Goal: Task Accomplishment & Management: Manage account settings

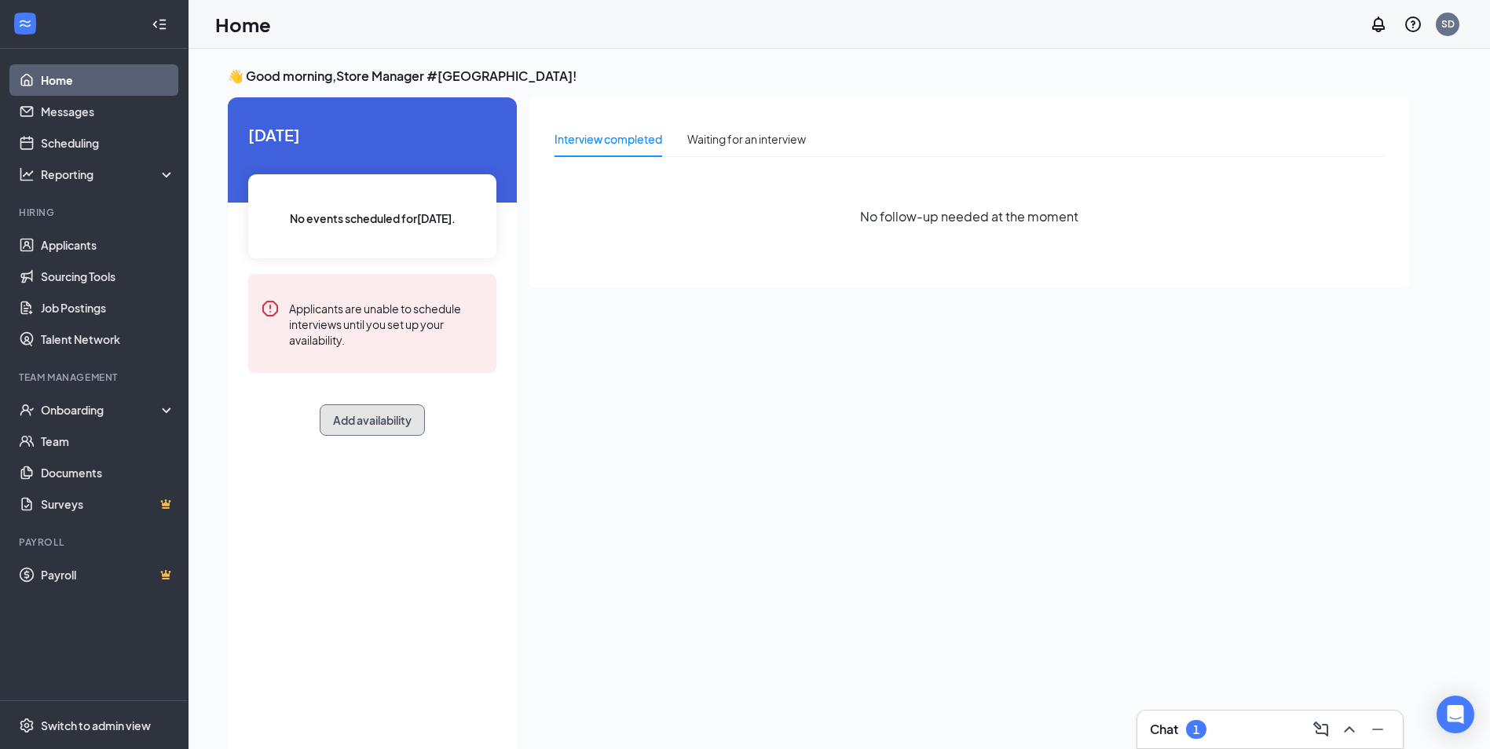
click at [361, 419] on button "Add availability" at bounding box center [372, 419] width 105 height 31
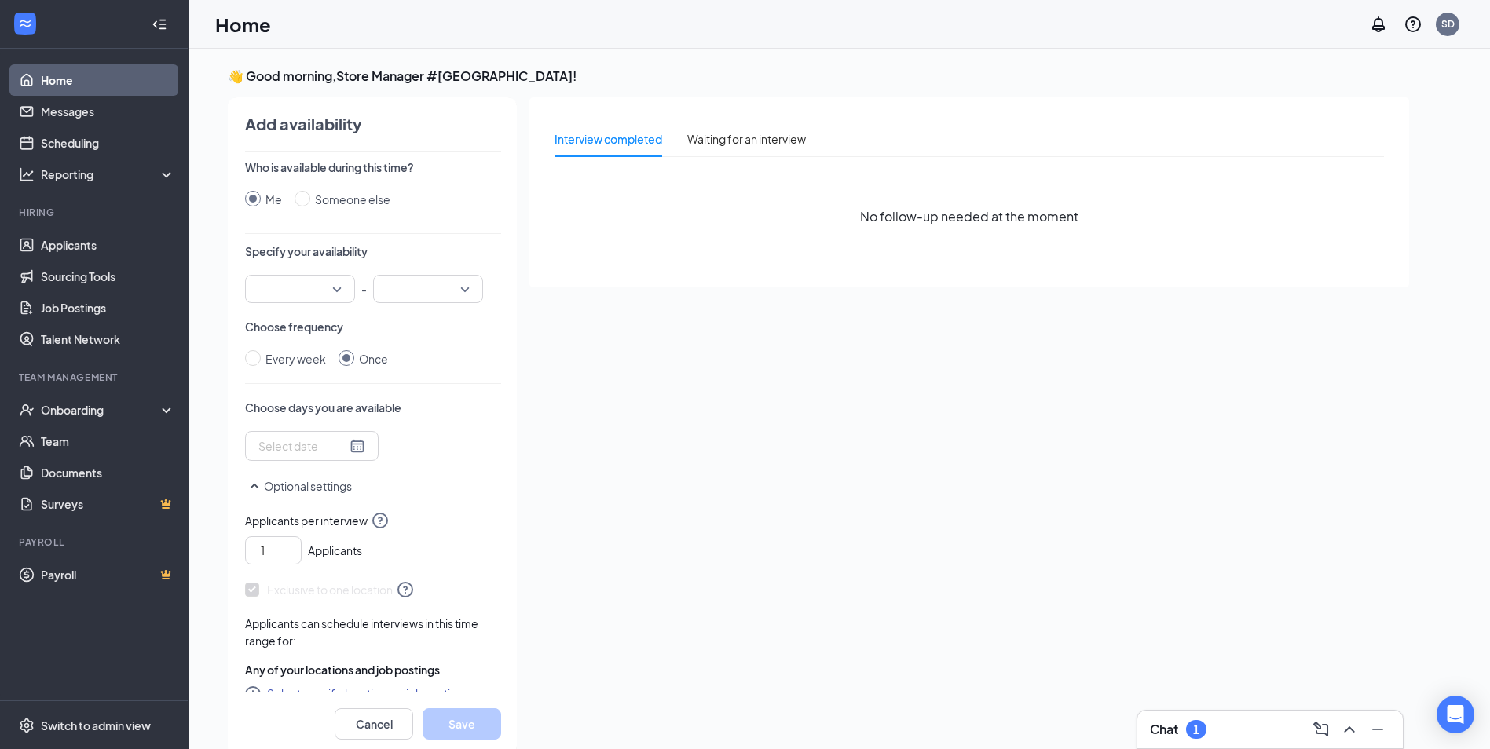
scroll to position [6, 0]
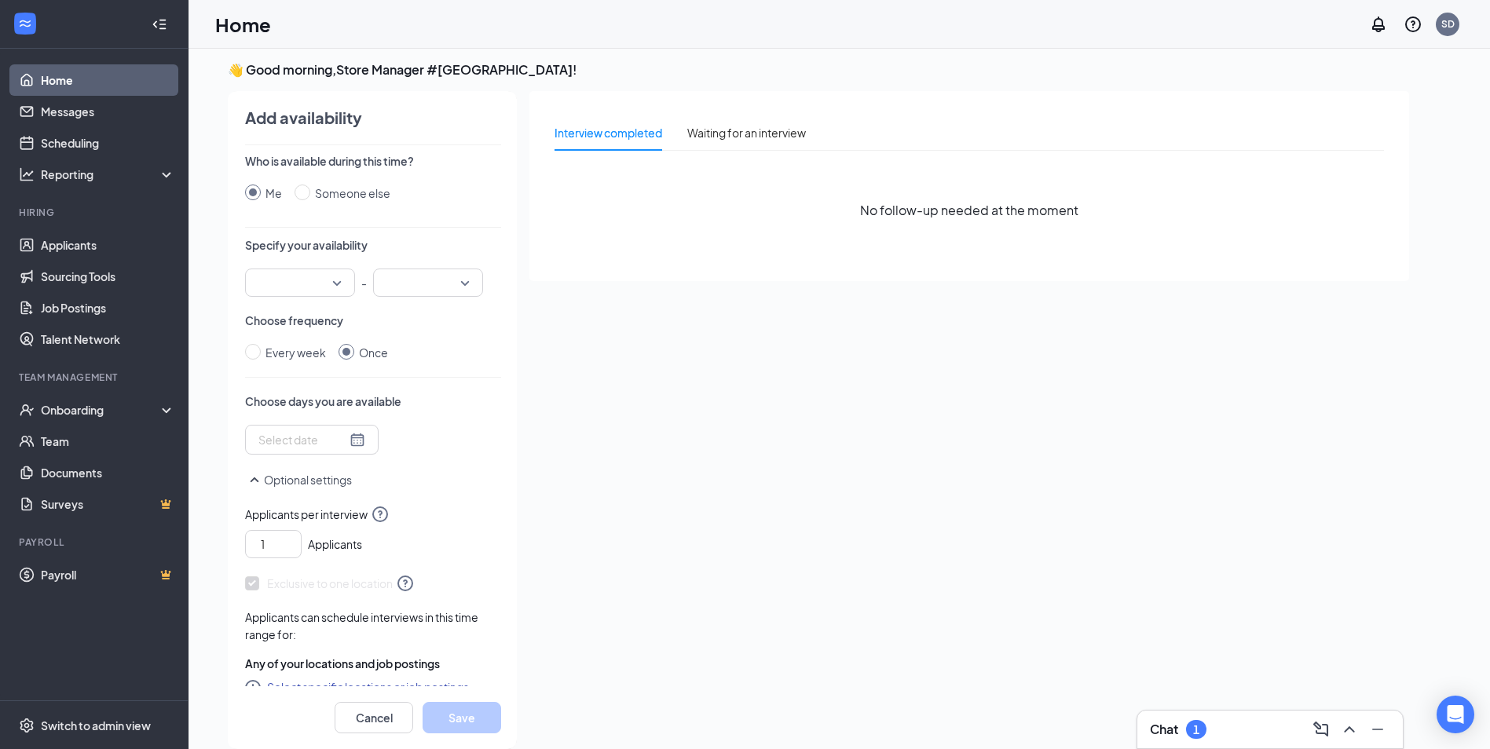
click at [331, 286] on input "search" at bounding box center [294, 282] width 80 height 27
click at [276, 432] on span "04:00 PM" at bounding box center [281, 437] width 46 height 17
click at [467, 276] on div at bounding box center [428, 283] width 110 height 28
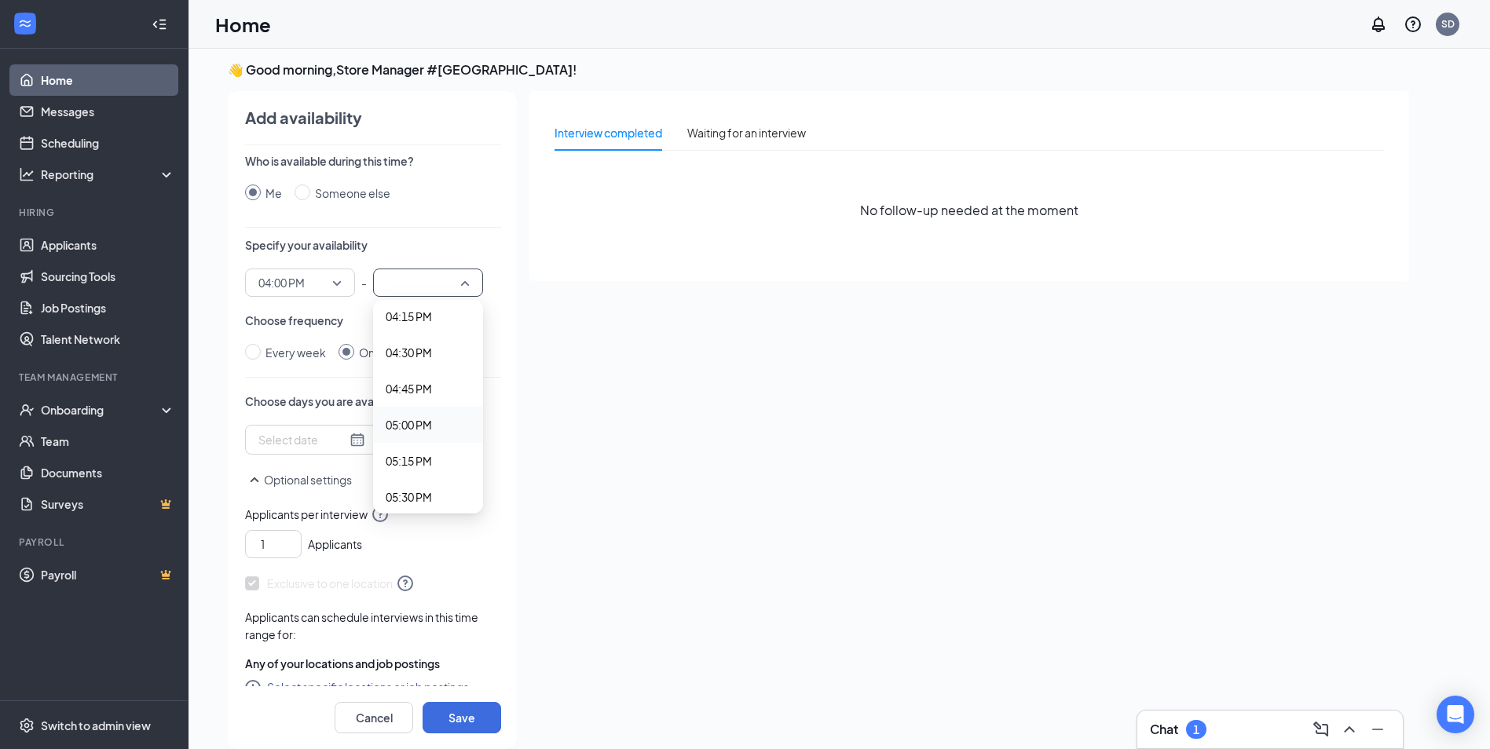
click at [426, 423] on span "05:00 PM" at bounding box center [409, 424] width 46 height 17
click at [347, 440] on div at bounding box center [311, 439] width 107 height 17
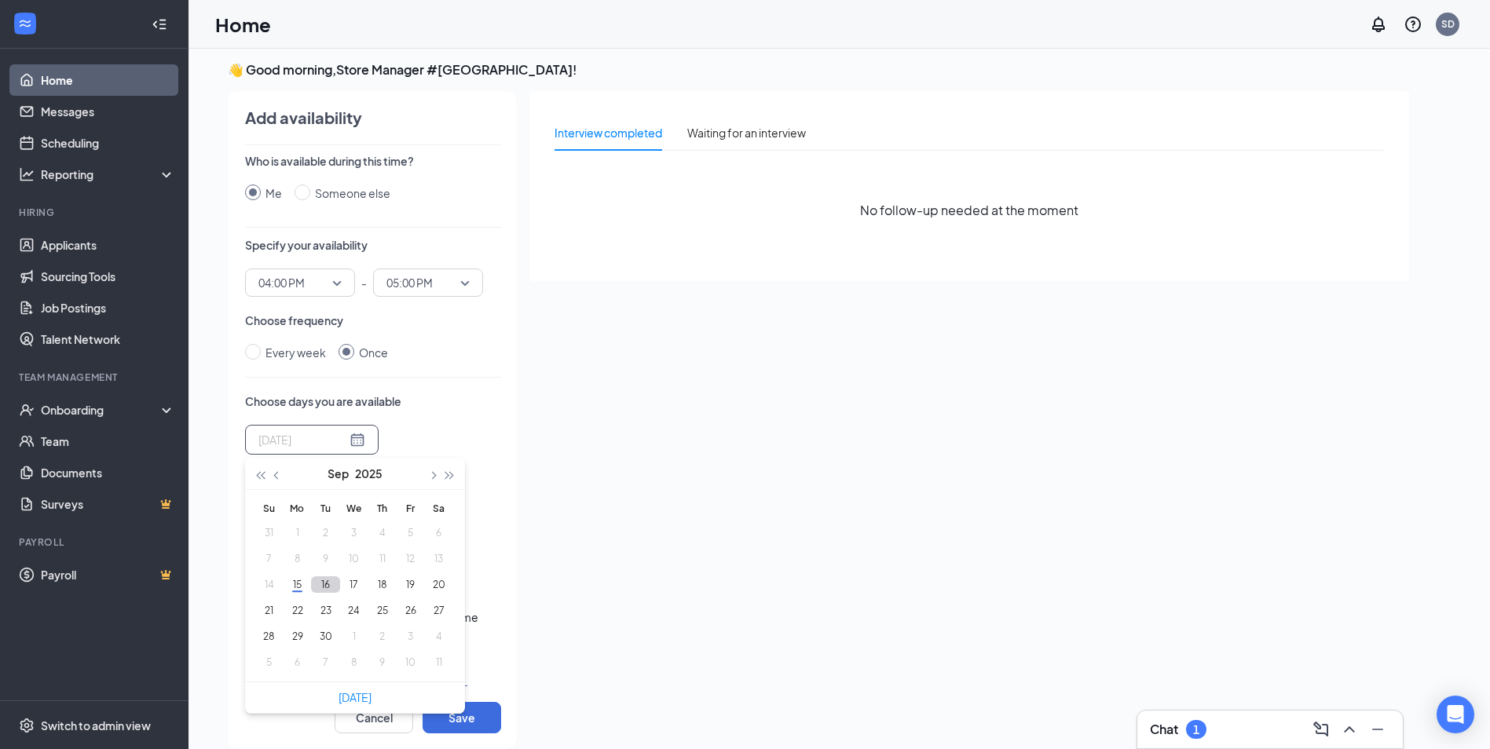
click at [319, 589] on button "16" at bounding box center [325, 584] width 29 height 16
click at [348, 589] on button "17" at bounding box center [353, 584] width 29 height 16
click at [373, 584] on button "18" at bounding box center [382, 584] width 29 height 16
click at [406, 584] on button "19" at bounding box center [410, 584] width 29 height 16
click at [367, 697] on link "Today" at bounding box center [354, 697] width 33 height 14
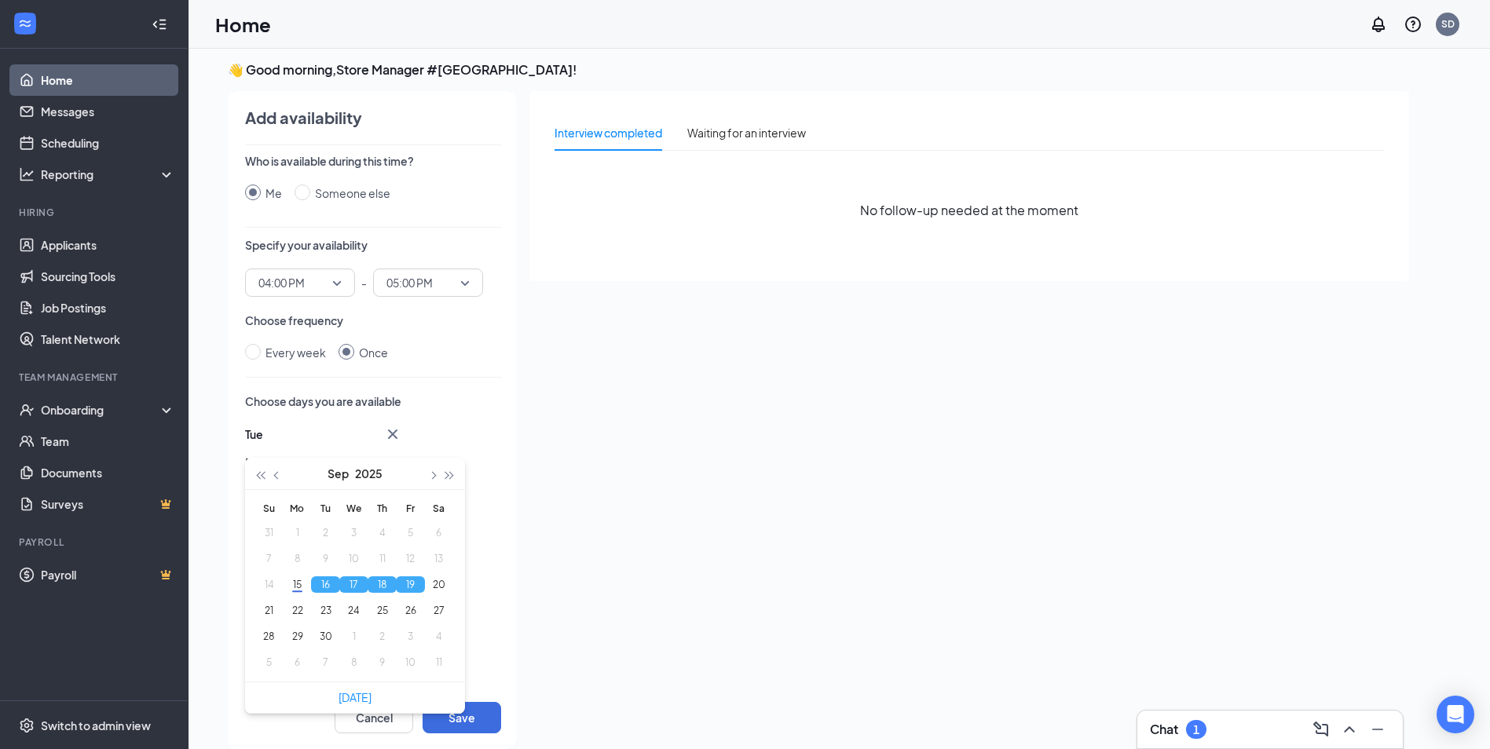
type input "2025-09-15"
click at [525, 618] on div "Today No events scheduled for today . Applicants are unable to schedule intervi…" at bounding box center [818, 420] width 1181 height 658
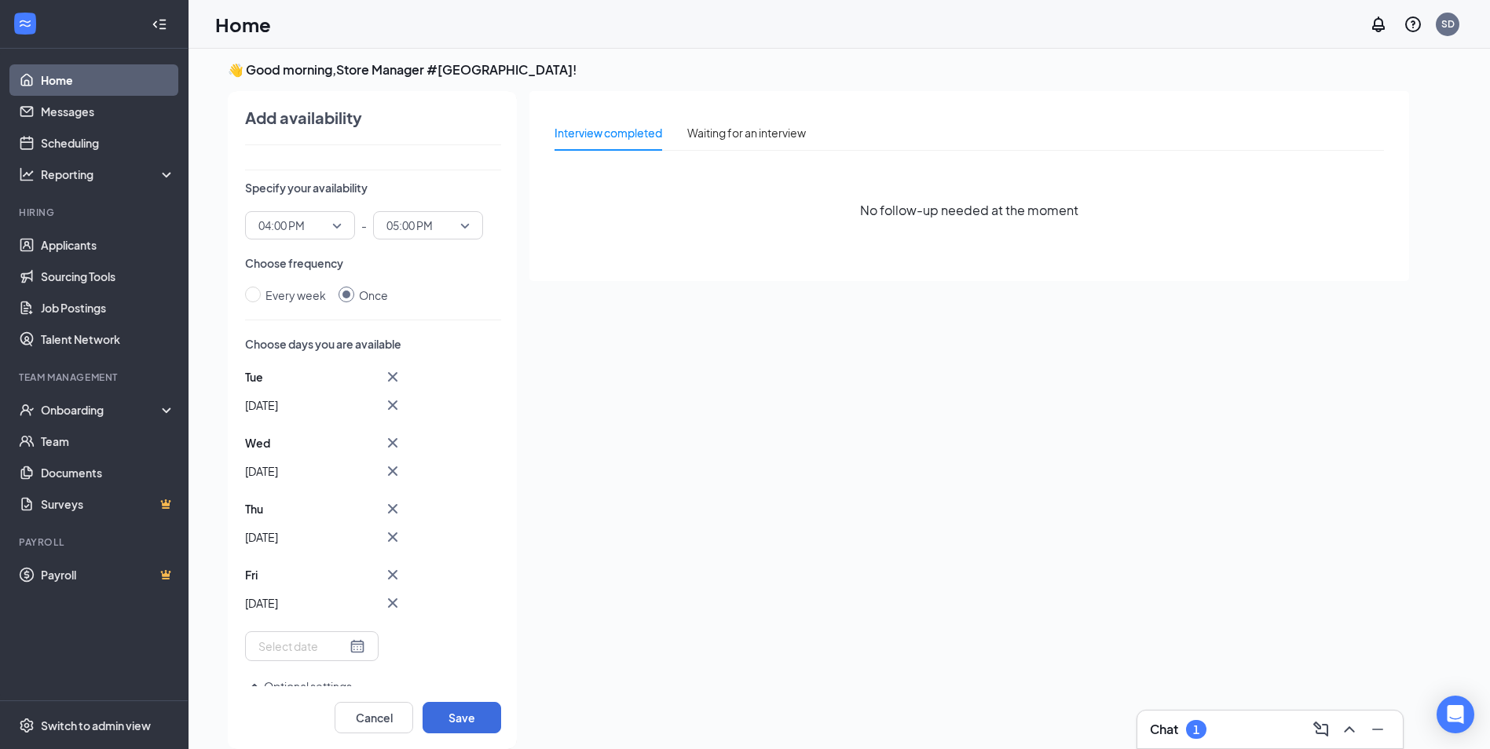
scroll to position [79, 0]
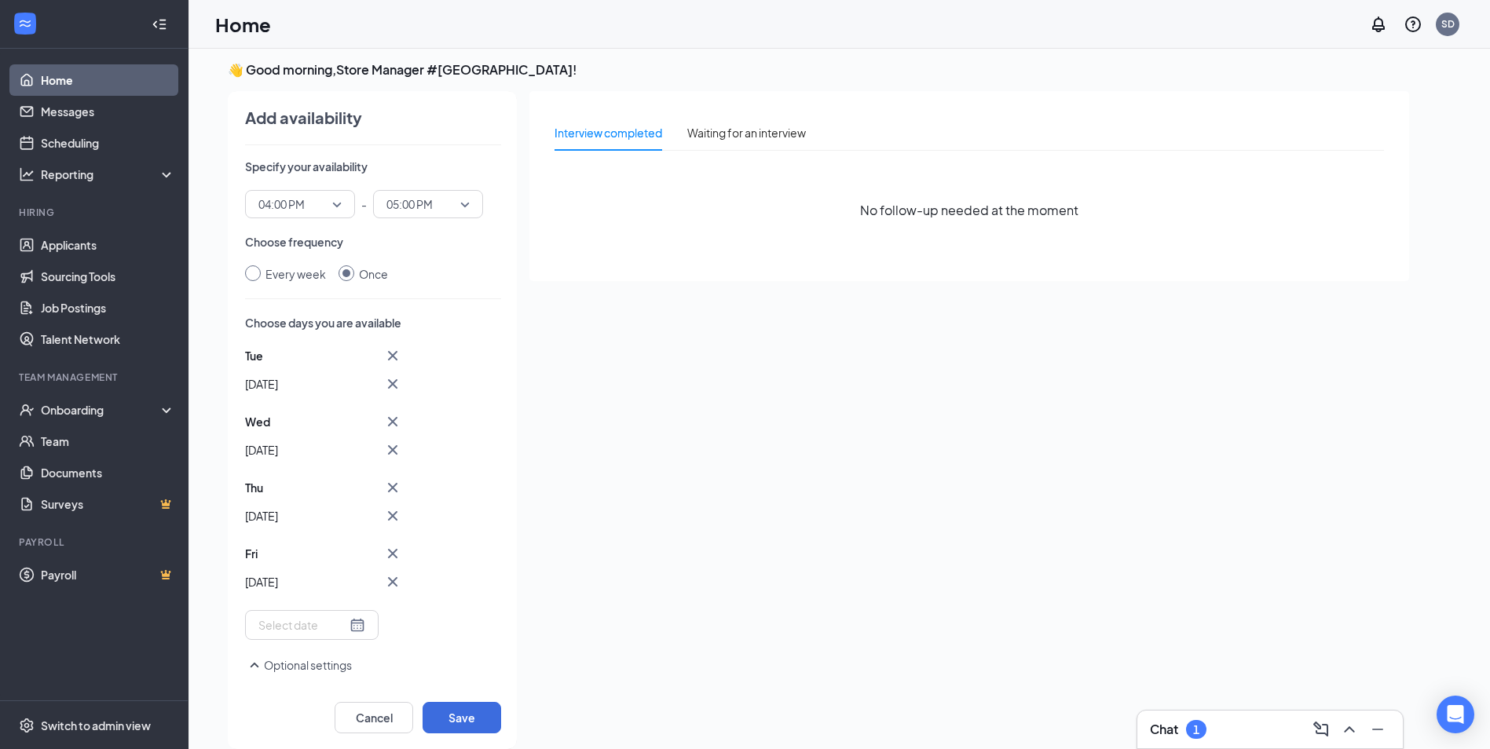
click at [256, 276] on input "Every week" at bounding box center [253, 273] width 16 height 16
radio input "true"
radio input "false"
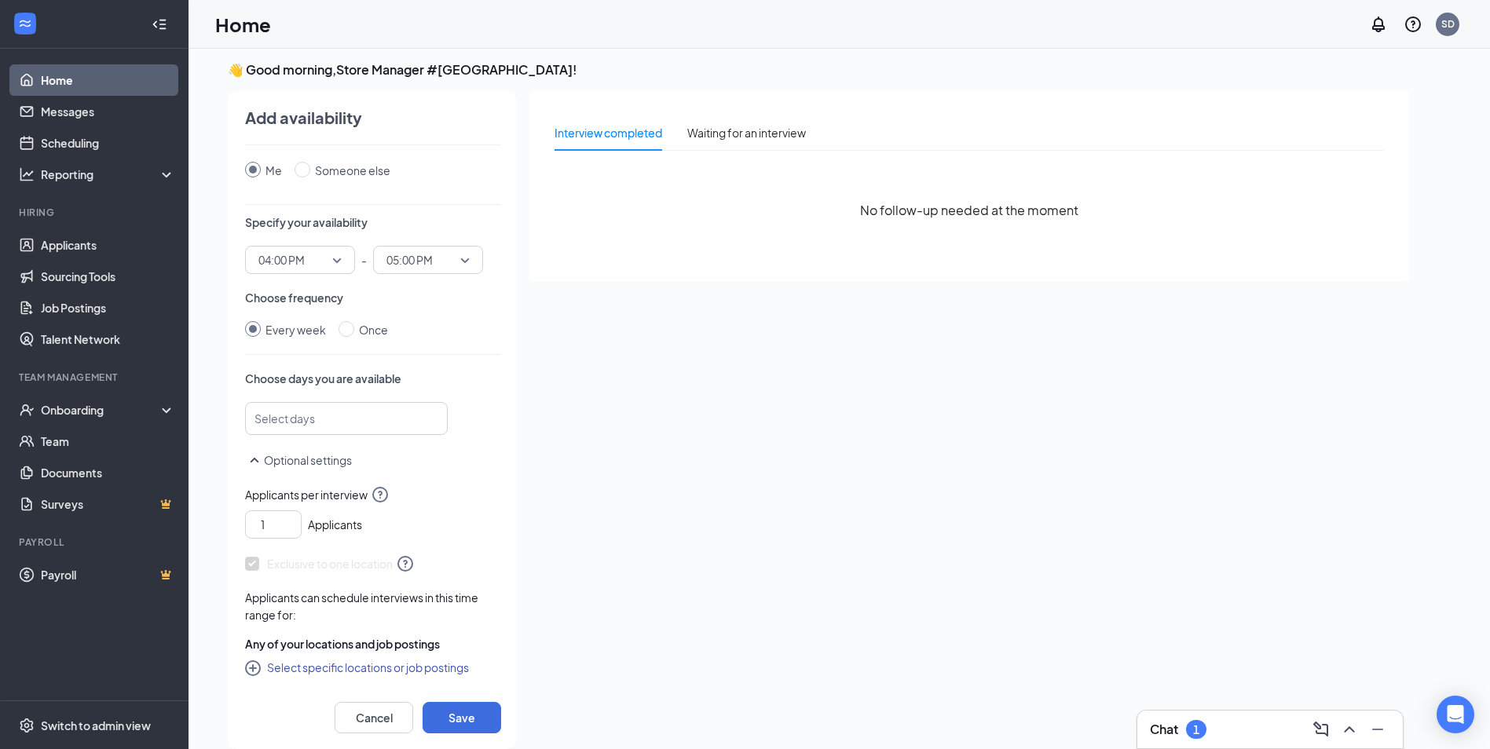
scroll to position [23, 0]
click at [331, 412] on div at bounding box center [338, 418] width 161 height 25
click at [316, 502] on span "Monday" at bounding box center [346, 498] width 177 height 17
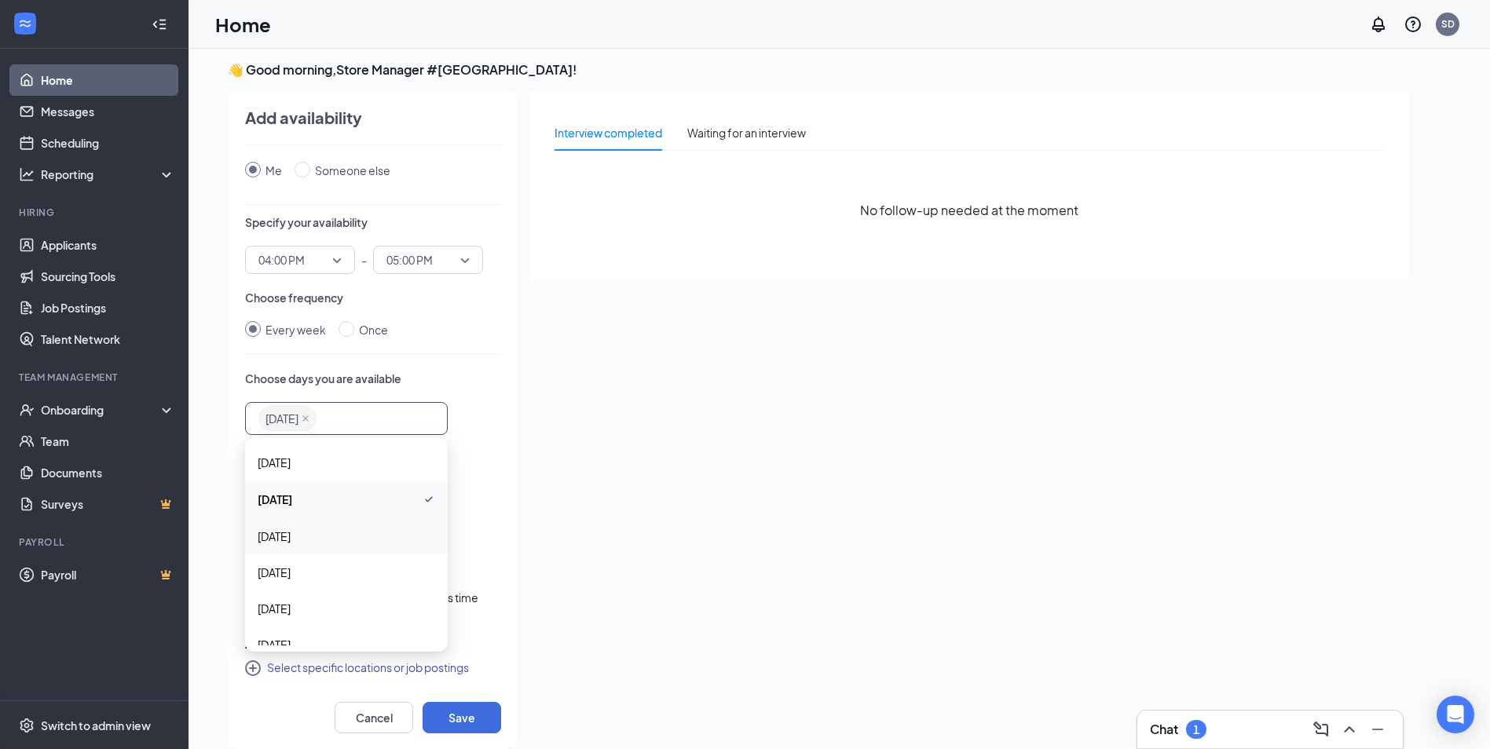
click at [318, 532] on span "Tuesday" at bounding box center [346, 536] width 177 height 17
click at [291, 574] on span "Wednesday" at bounding box center [274, 573] width 33 height 17
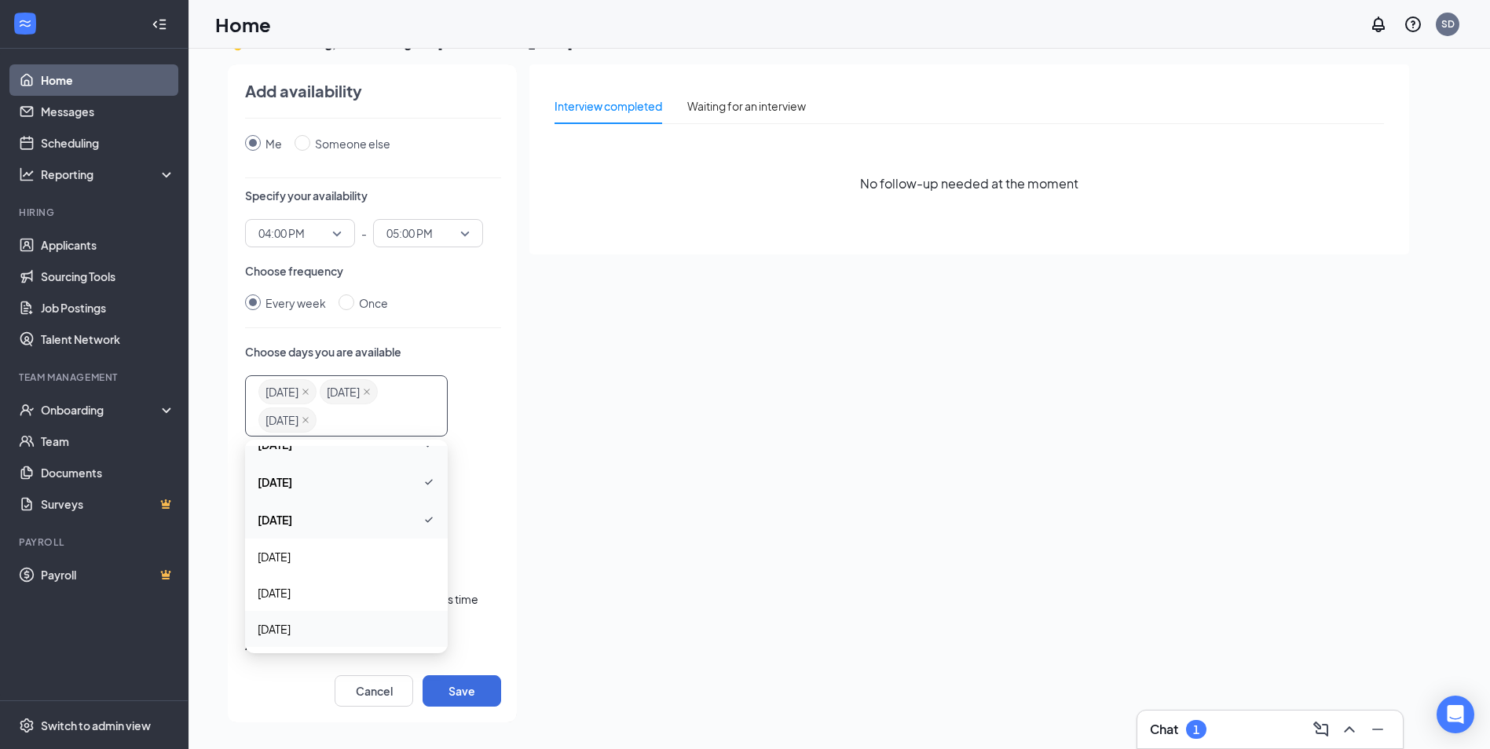
click at [473, 631] on div "Applicants can schedule interviews in this time range for: Any of your location…" at bounding box center [373, 639] width 256 height 97
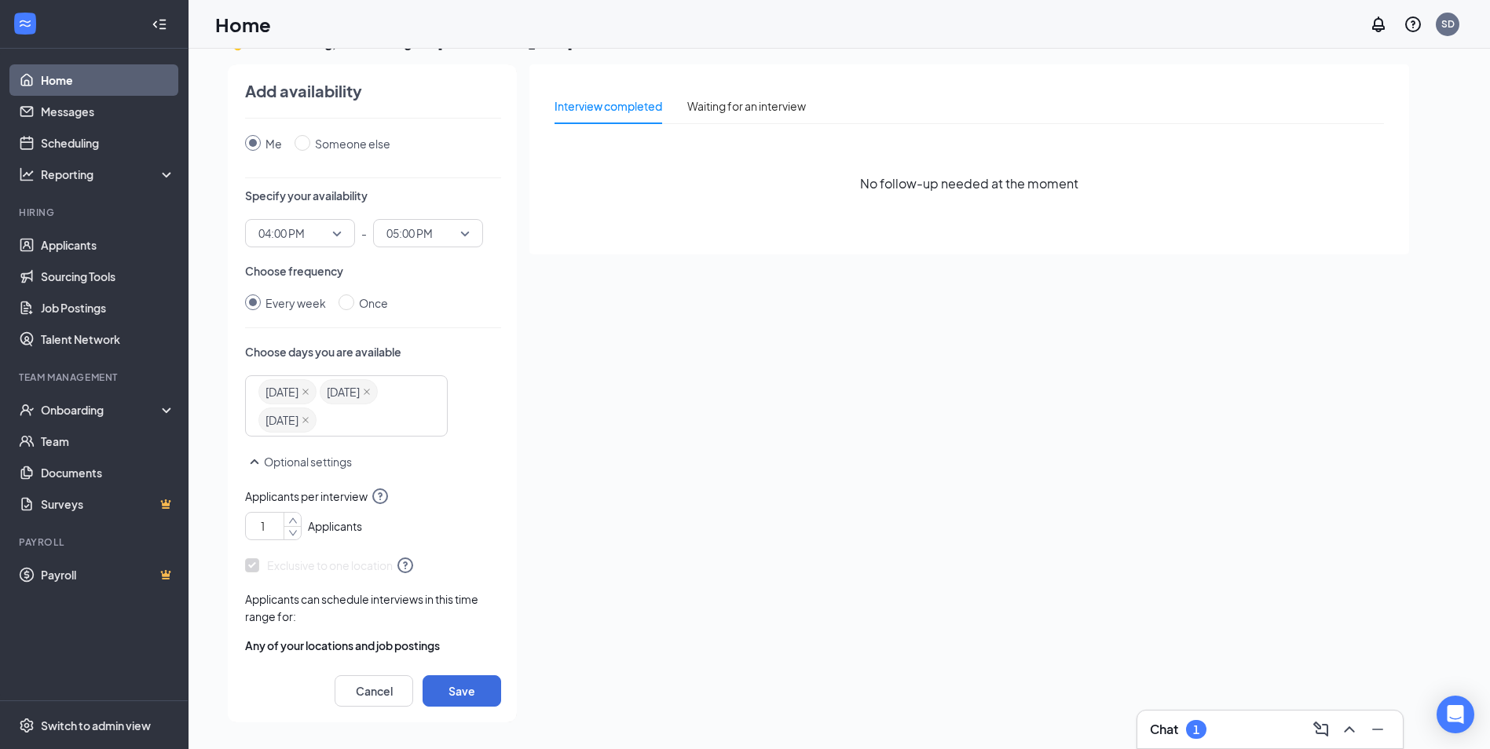
click at [268, 529] on input "1" at bounding box center [276, 526] width 49 height 24
click at [289, 531] on icon "down" at bounding box center [292, 532] width 9 height 11
click at [301, 533] on div "1" at bounding box center [273, 526] width 57 height 28
click at [296, 533] on icon "down" at bounding box center [292, 532] width 9 height 11
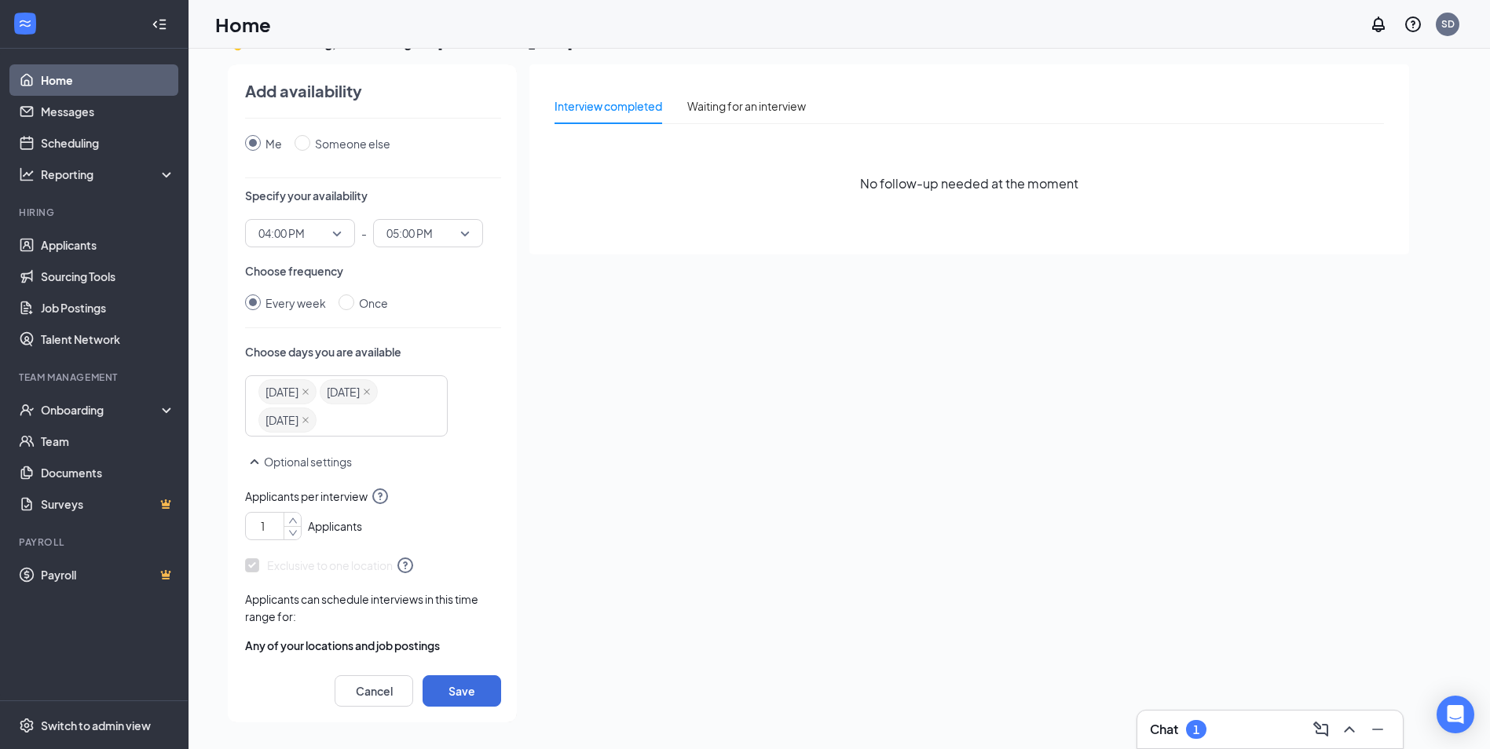
click at [273, 518] on input "1" at bounding box center [276, 526] width 49 height 24
type input "4"
type input "3"
type input "1"
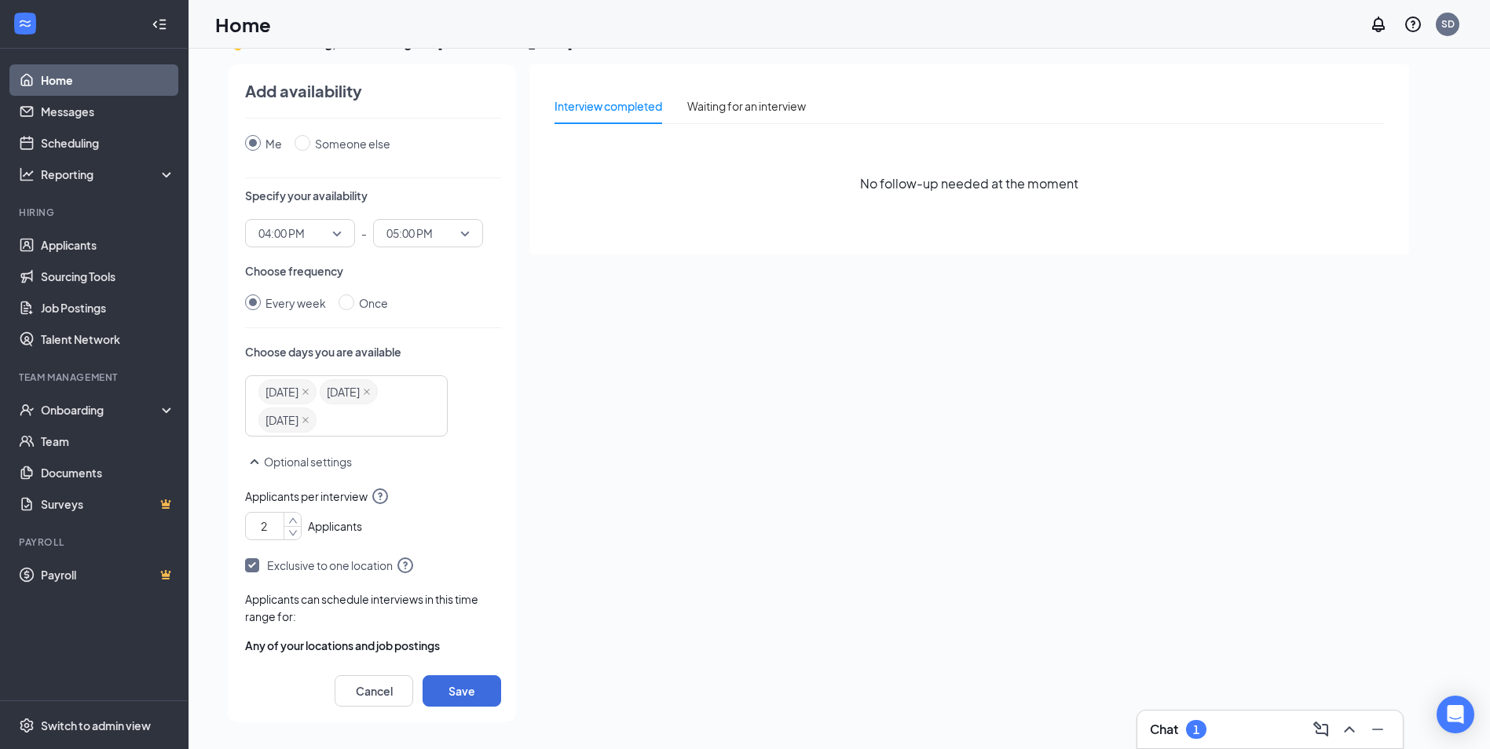
scroll to position [51, 0]
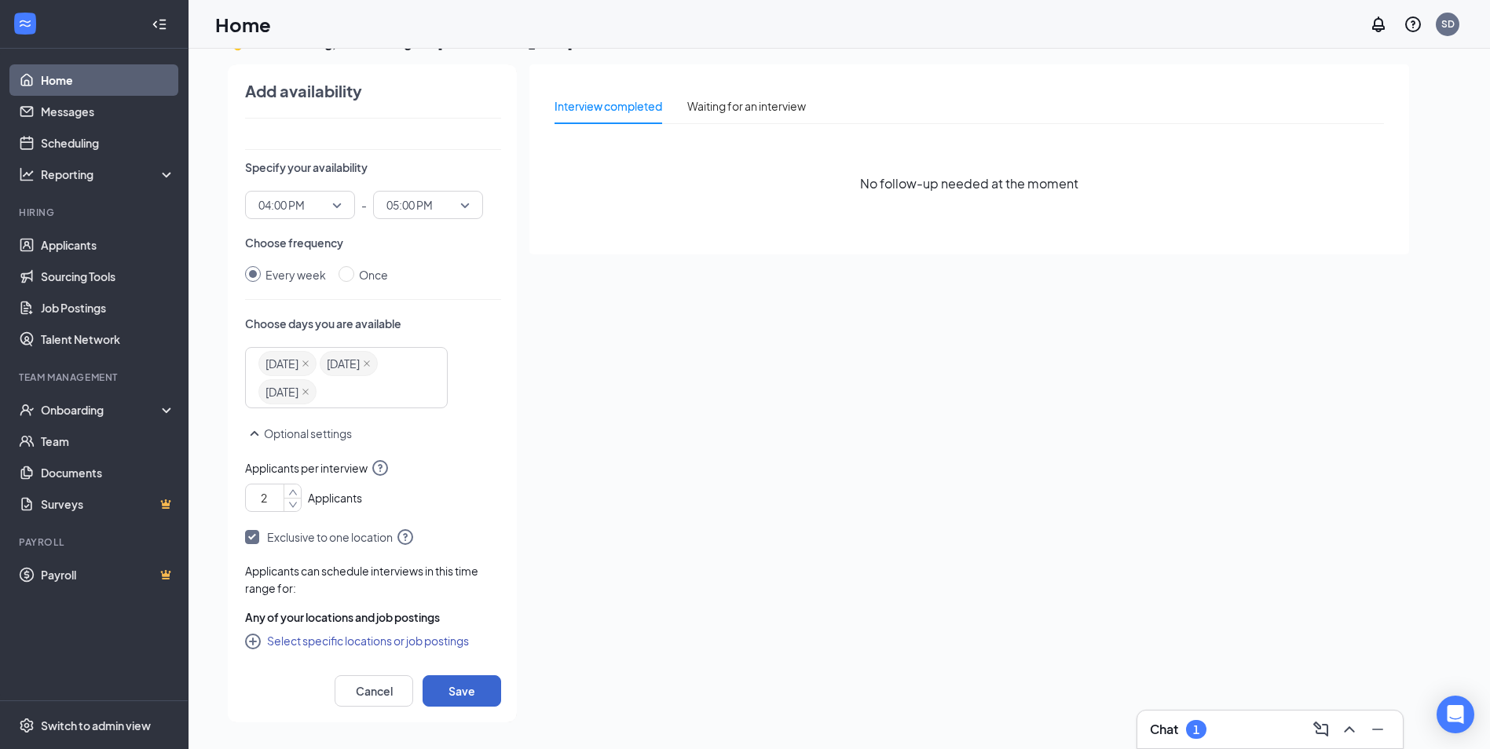
type input "2"
click at [460, 686] on button "Save" at bounding box center [462, 690] width 79 height 31
radio input "false"
radio input "true"
type input "1"
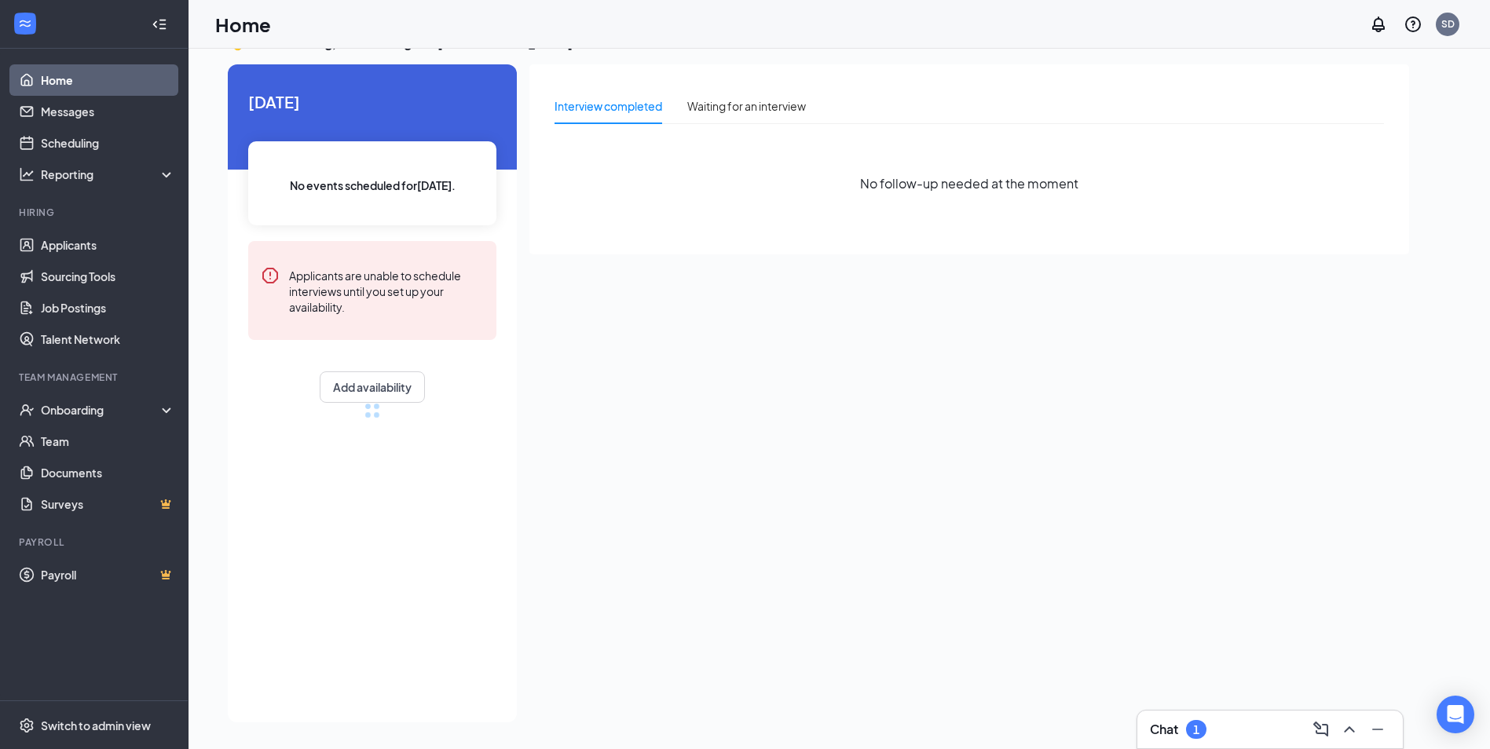
scroll to position [20, 0]
click at [56, 507] on link "Surveys" at bounding box center [108, 504] width 134 height 31
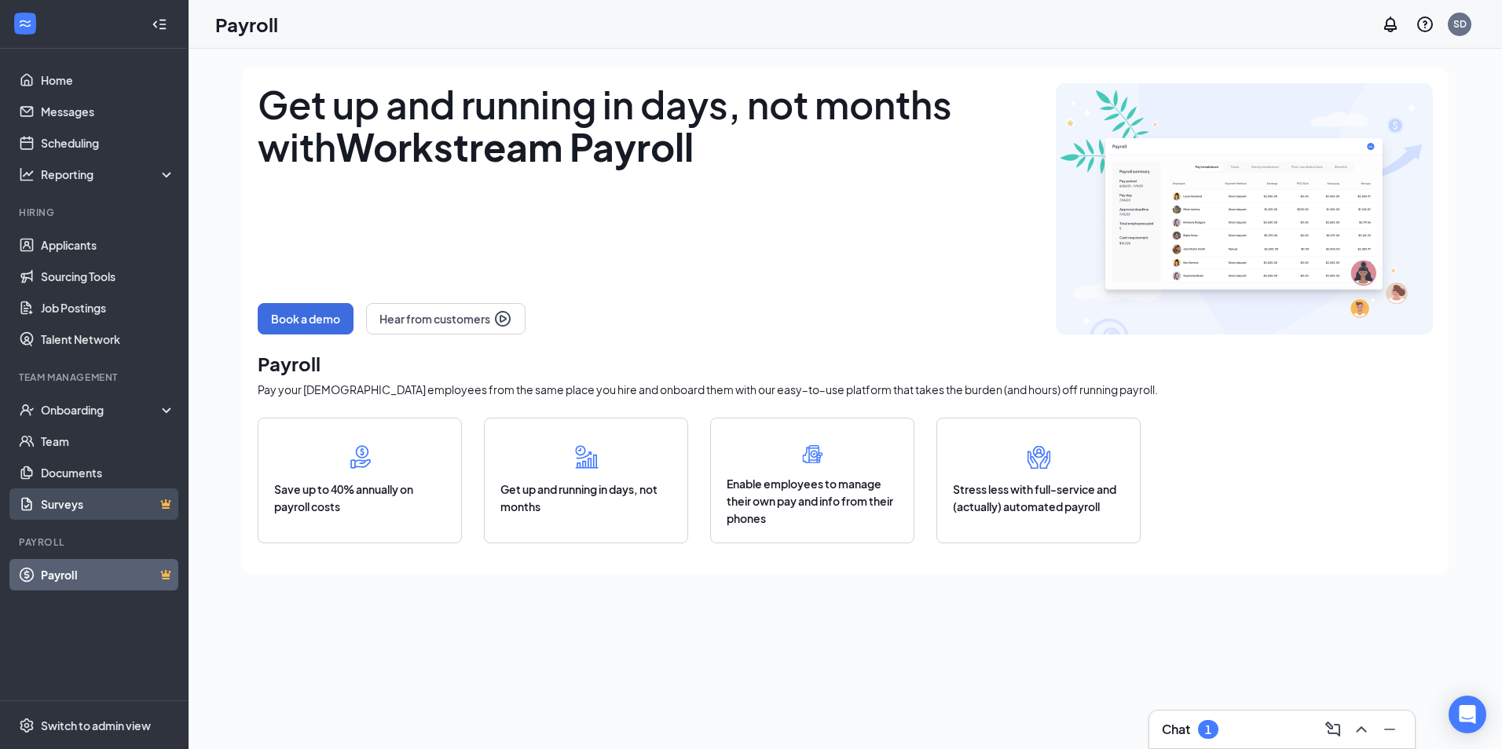
click at [67, 499] on link "Surveys" at bounding box center [108, 504] width 134 height 31
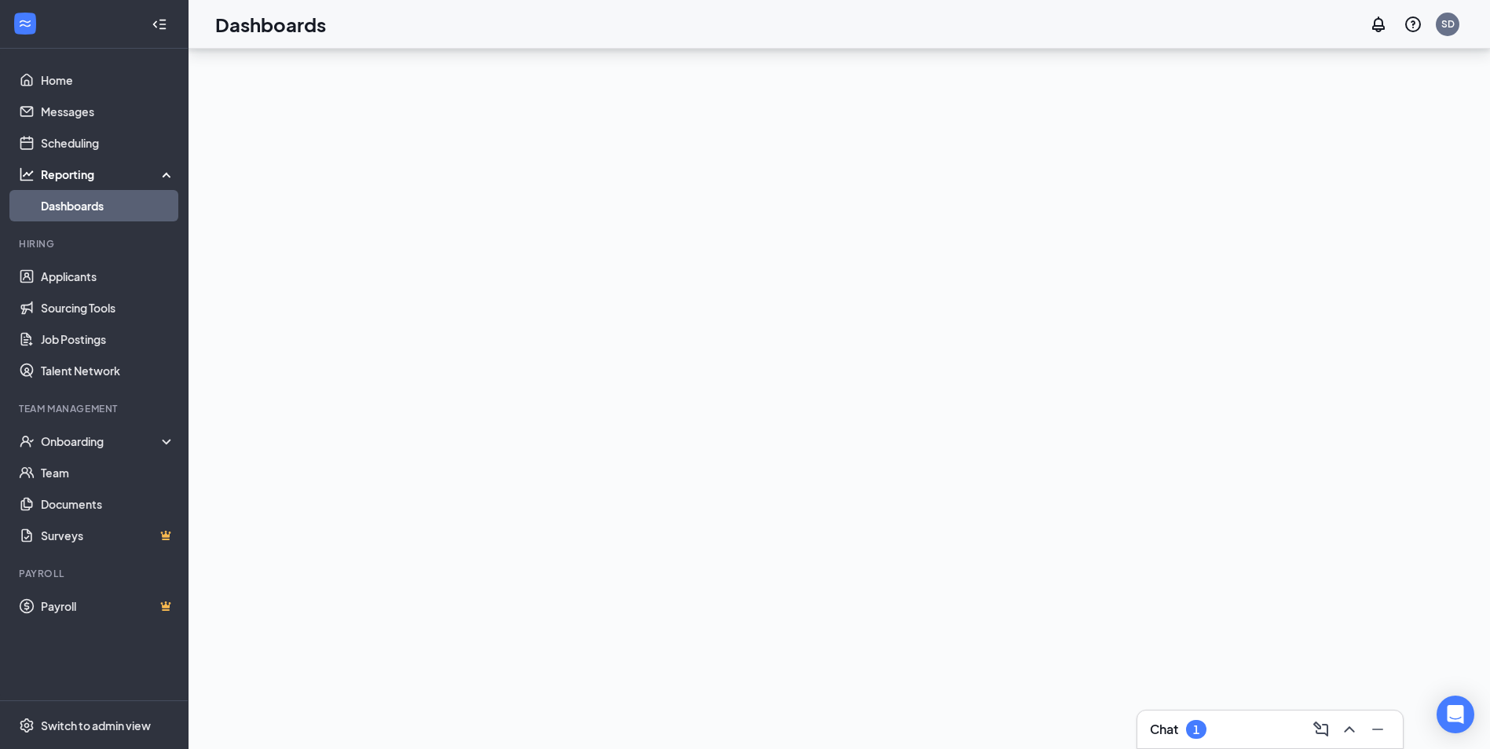
scroll to position [152, 0]
